Goal: Find specific page/section: Find specific page/section

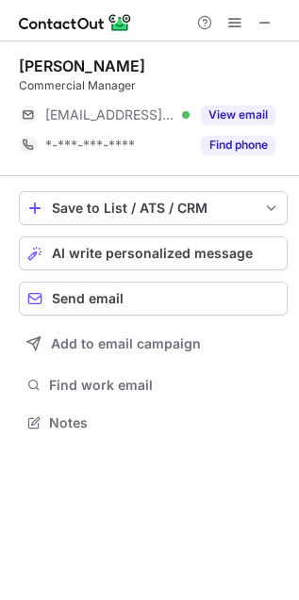
scroll to position [409, 299]
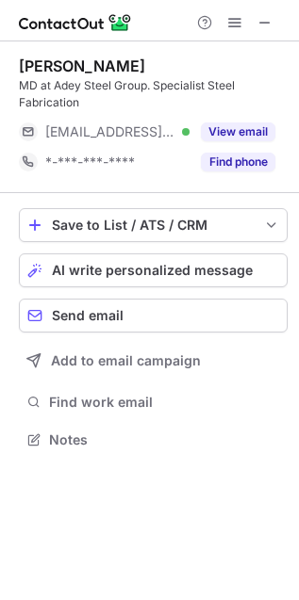
scroll to position [427, 299]
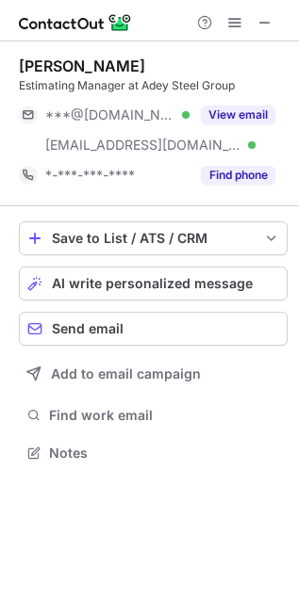
scroll to position [439, 299]
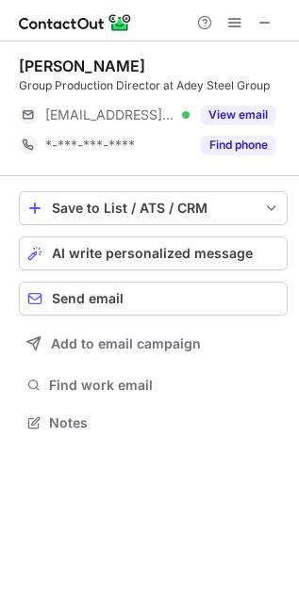
scroll to position [409, 299]
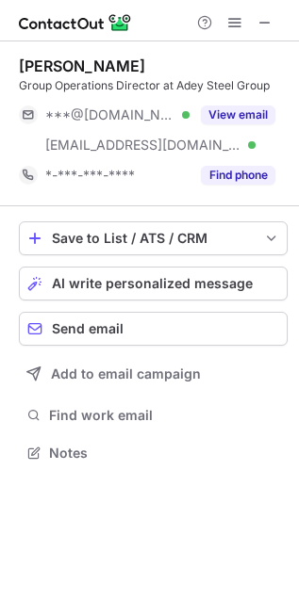
scroll to position [439, 299]
